Goal: Transaction & Acquisition: Purchase product/service

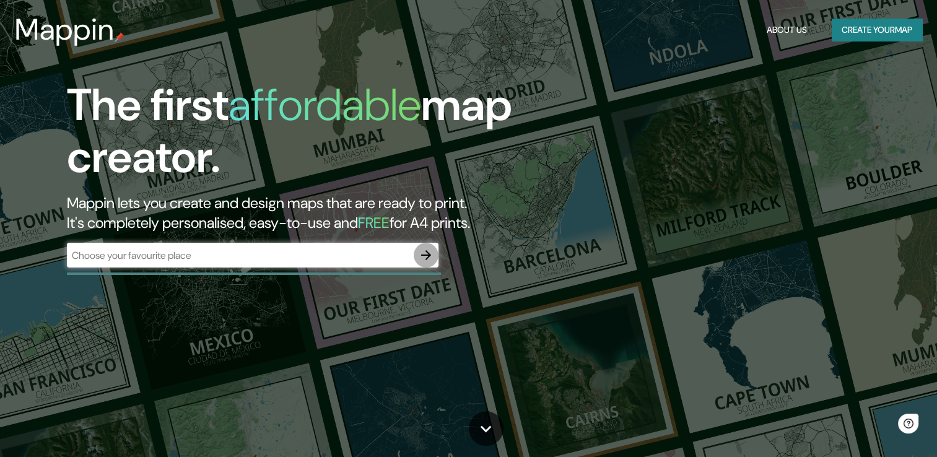
click at [416, 259] on button "button" at bounding box center [426, 255] width 25 height 25
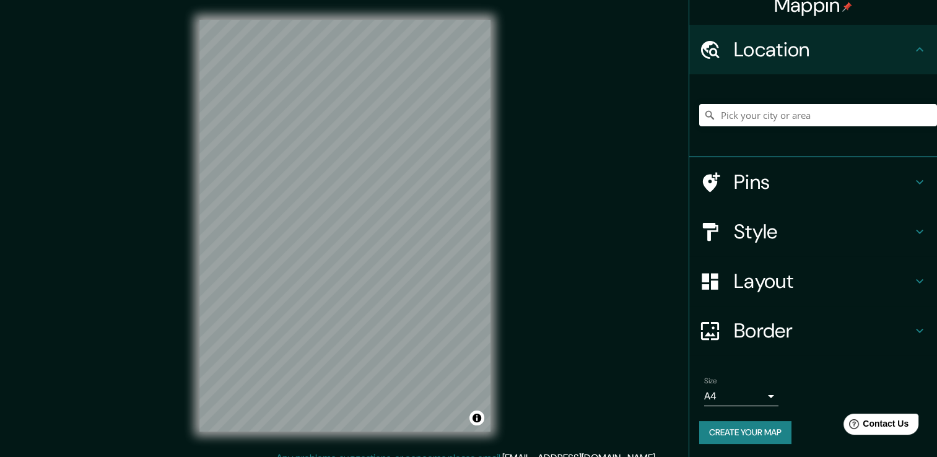
scroll to position [15, 0]
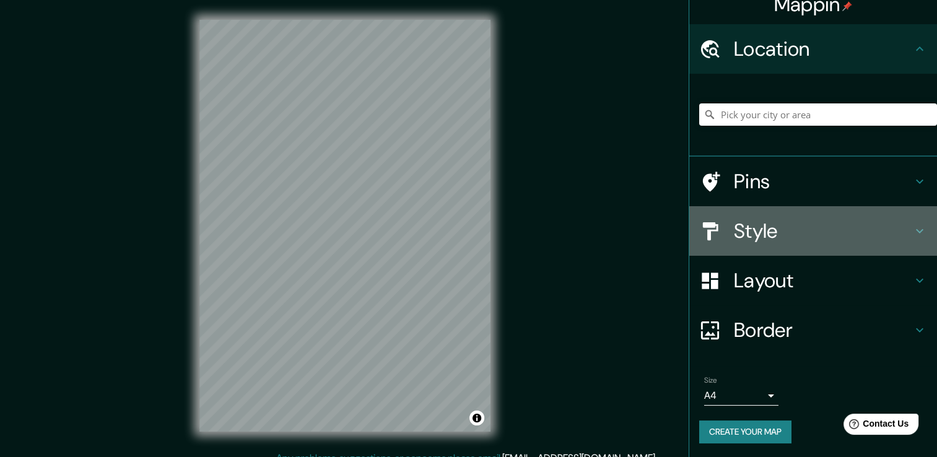
click at [799, 231] on h4 "Style" at bounding box center [823, 231] width 178 height 25
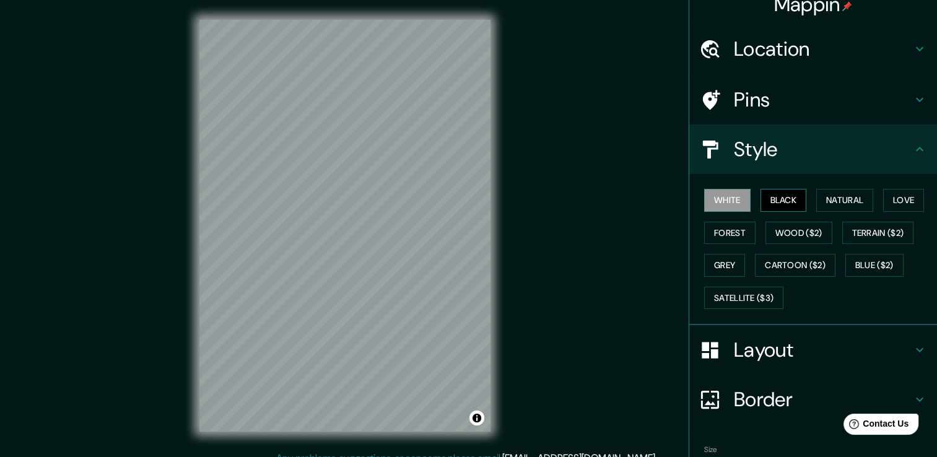
click at [777, 204] on button "Black" at bounding box center [784, 200] width 46 height 23
click at [818, 201] on button "Natural" at bounding box center [844, 200] width 57 height 23
click at [888, 196] on button "Love" at bounding box center [903, 200] width 41 height 23
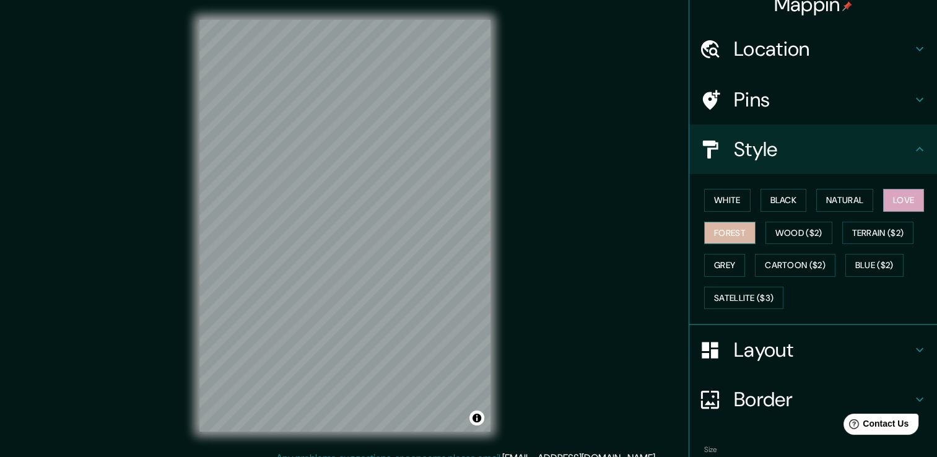
click at [731, 225] on button "Forest" at bounding box center [729, 233] width 51 height 23
click at [774, 232] on button "Wood ($2)" at bounding box center [799, 233] width 67 height 23
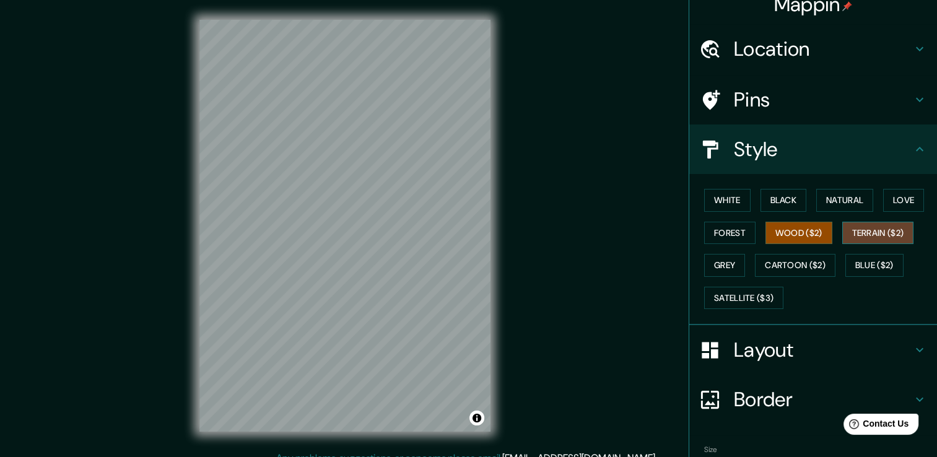
click at [863, 229] on button "Terrain ($2)" at bounding box center [878, 233] width 72 height 23
click at [721, 265] on button "Grey" at bounding box center [724, 265] width 41 height 23
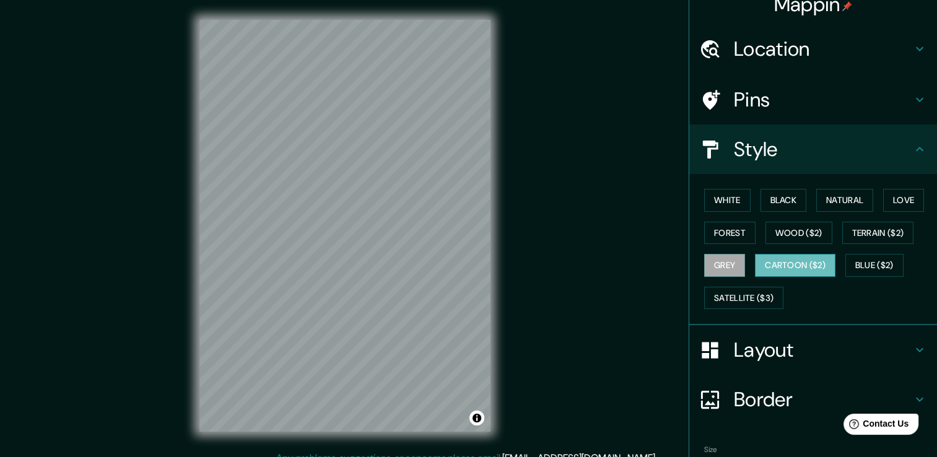
click at [763, 261] on button "Cartoon ($2)" at bounding box center [795, 265] width 81 height 23
click at [858, 265] on button "Blue ($2)" at bounding box center [874, 265] width 58 height 23
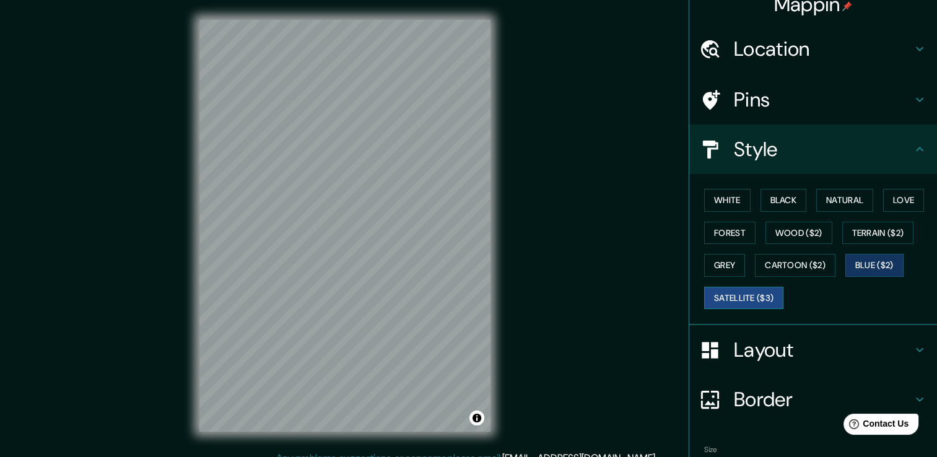
click at [748, 294] on button "Satellite ($3)" at bounding box center [743, 298] width 79 height 23
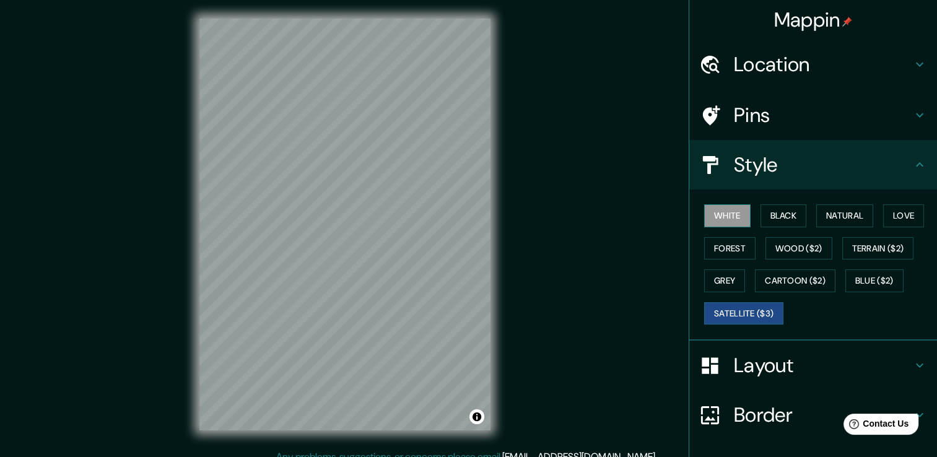
scroll to position [0, 0]
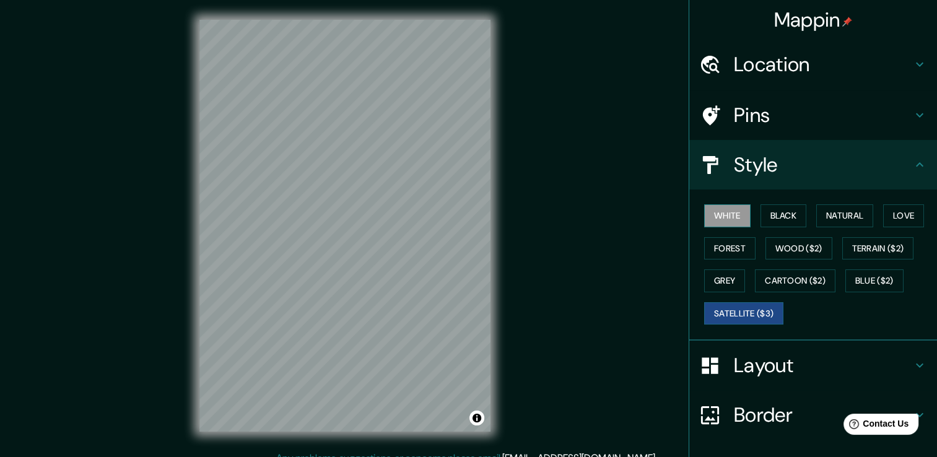
click at [721, 216] on button "White" at bounding box center [727, 215] width 46 height 23
click at [771, 217] on button "Black" at bounding box center [784, 215] width 46 height 23
